Goal: Information Seeking & Learning: Compare options

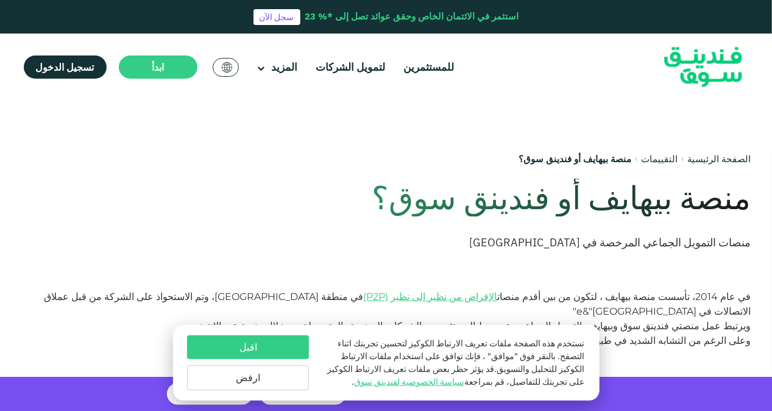
click at [446, 144] on div "الصفحة الرئيسية التقييمات منصة بيهايف أو فندينق سوق؟ منصة بيهايف أو فندينق سوق؟…" at bounding box center [456, 201] width 590 height 177
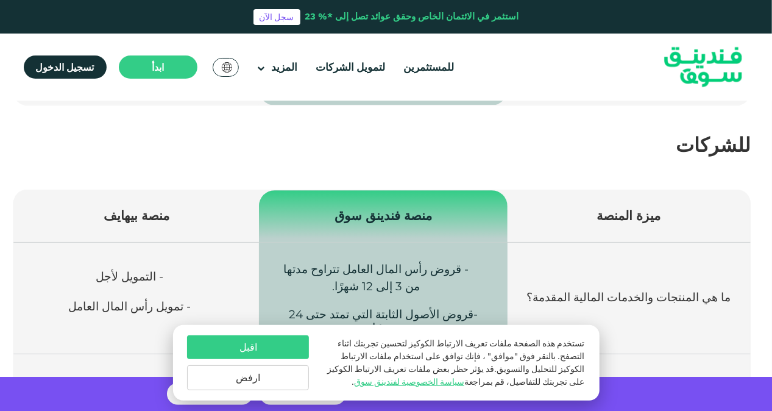
scroll to position [1606, 0]
